Goal: Find specific page/section: Find specific page/section

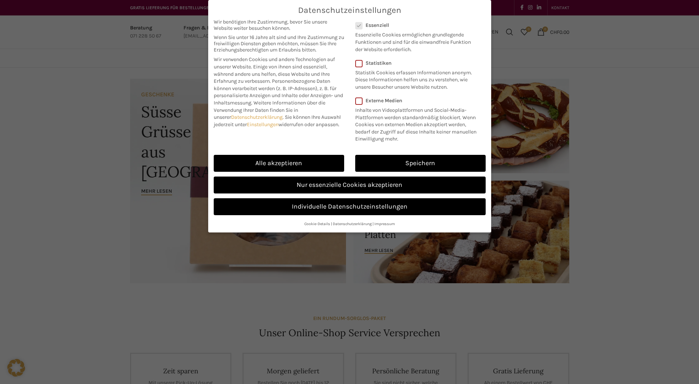
click at [411, 160] on link "Speichern" at bounding box center [420, 163] width 130 height 17
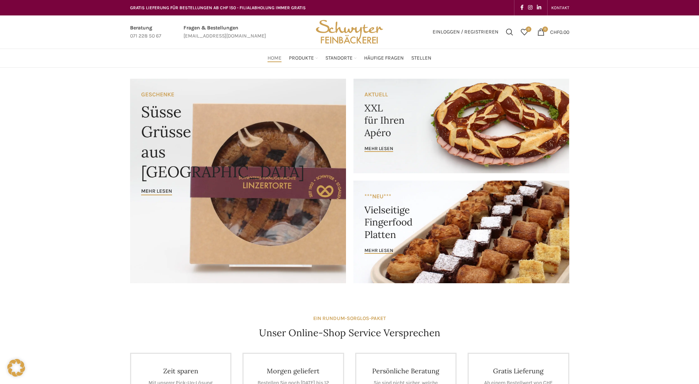
click at [304, 151] on link "Neugasse" at bounding box center [316, 157] width 63 height 13
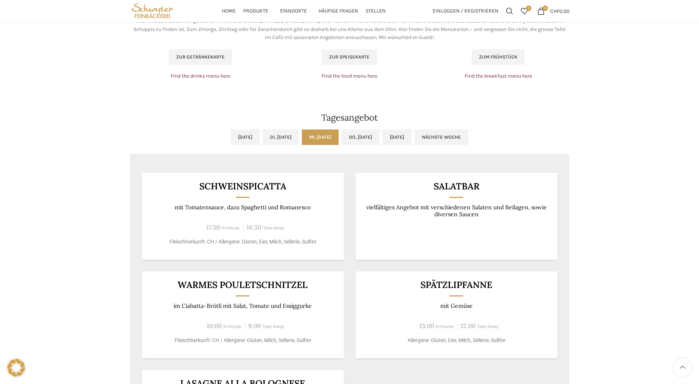
scroll to position [516, 0]
click at [366, 134] on link "Do, [DATE]" at bounding box center [360, 137] width 38 height 15
click at [335, 135] on link "Mi, [DATE]" at bounding box center [320, 137] width 37 height 15
click at [378, 136] on link "Do, [DATE]" at bounding box center [360, 137] width 38 height 15
click at [323, 137] on link "Mi, [DATE]" at bounding box center [320, 137] width 37 height 15
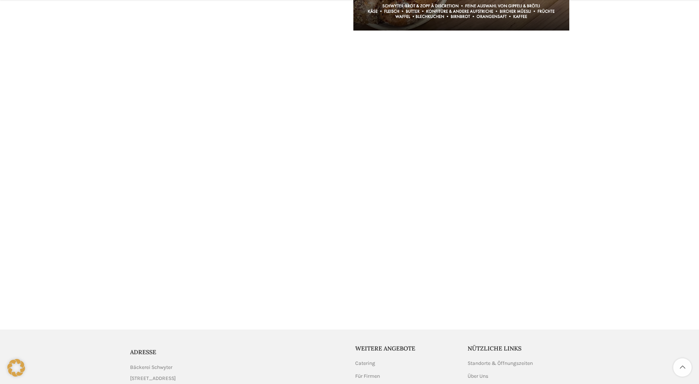
scroll to position [1378, 0]
